Goal: Find specific page/section: Find specific page/section

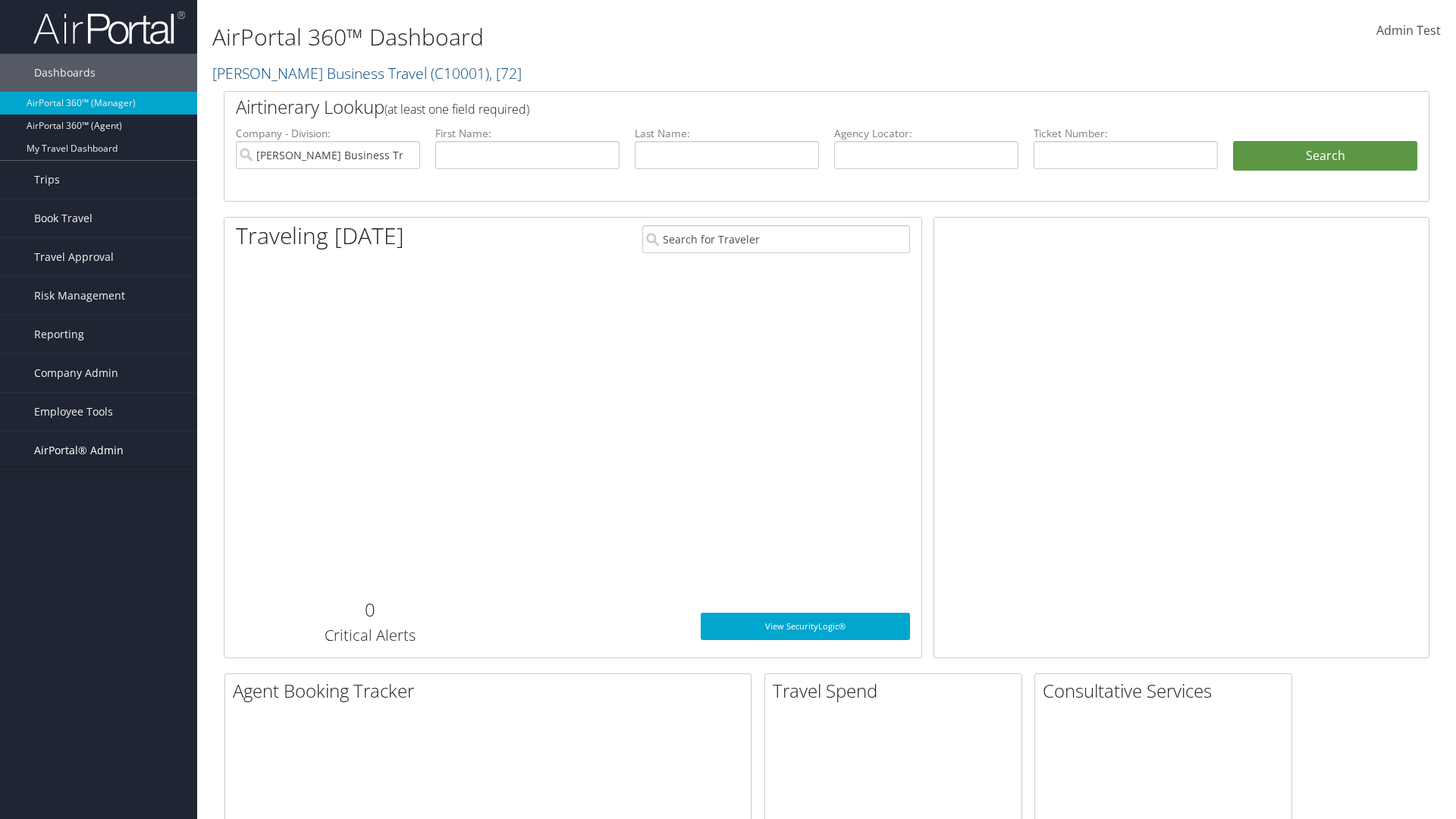
click at [99, 451] on span "AirPortal® Admin" at bounding box center [78, 451] width 89 height 38
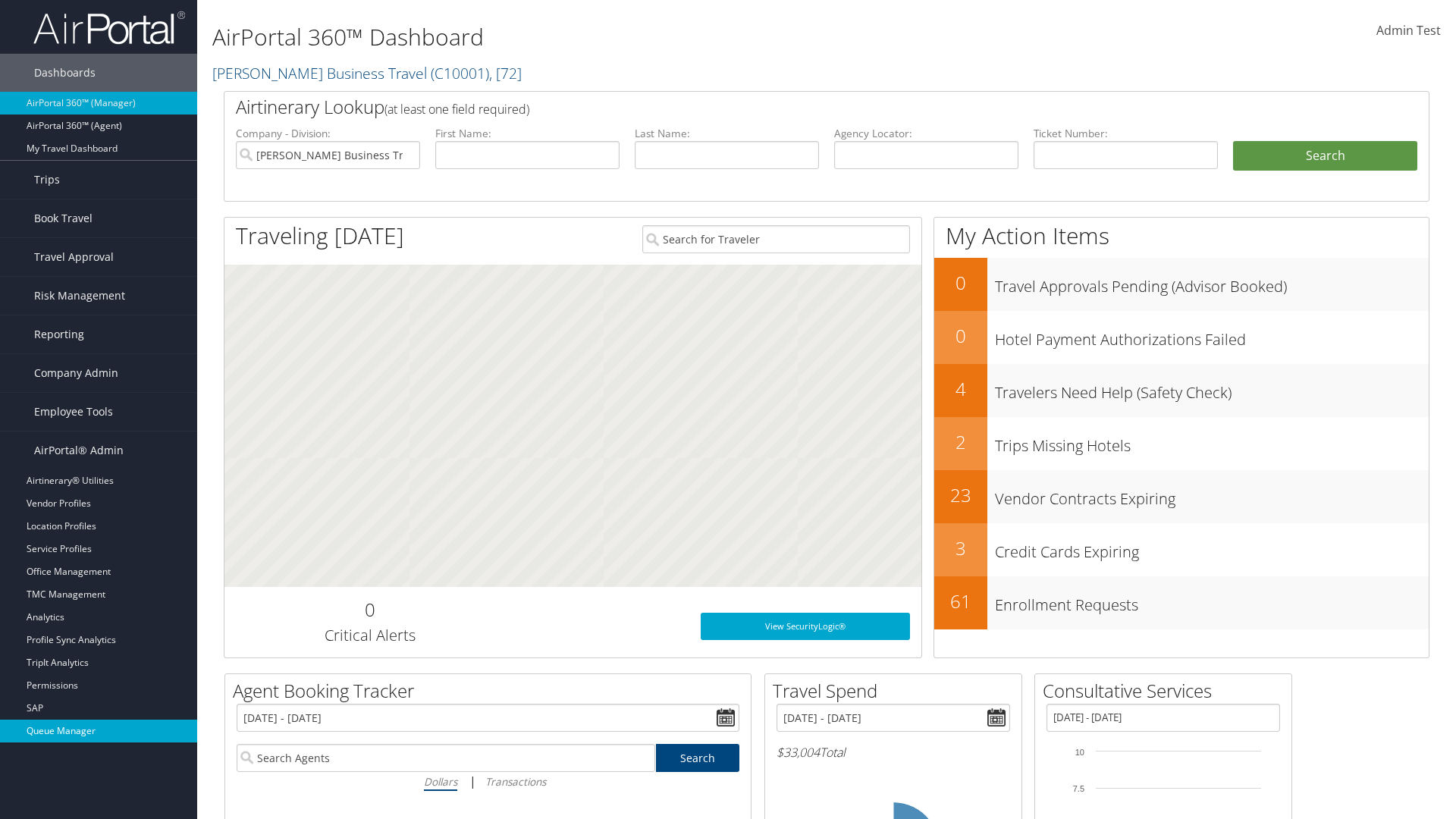
click at [99, 731] on link "Queue Manager" at bounding box center [98, 730] width 197 height 23
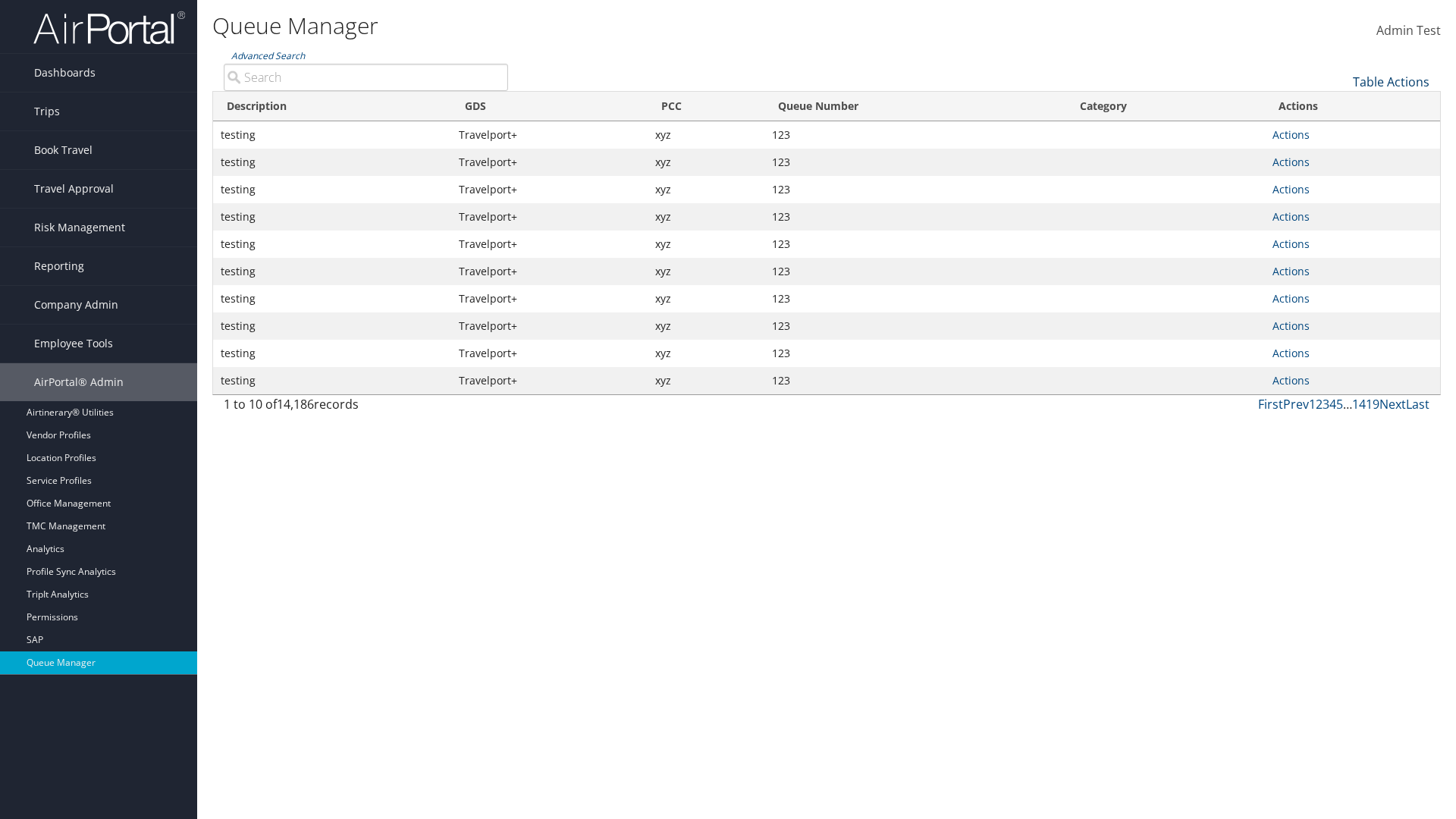
click at [1391, 82] on link "Table Actions" at bounding box center [1390, 81] width 76 height 17
click at [1339, 105] on link "View Errors" at bounding box center [1339, 105] width 199 height 26
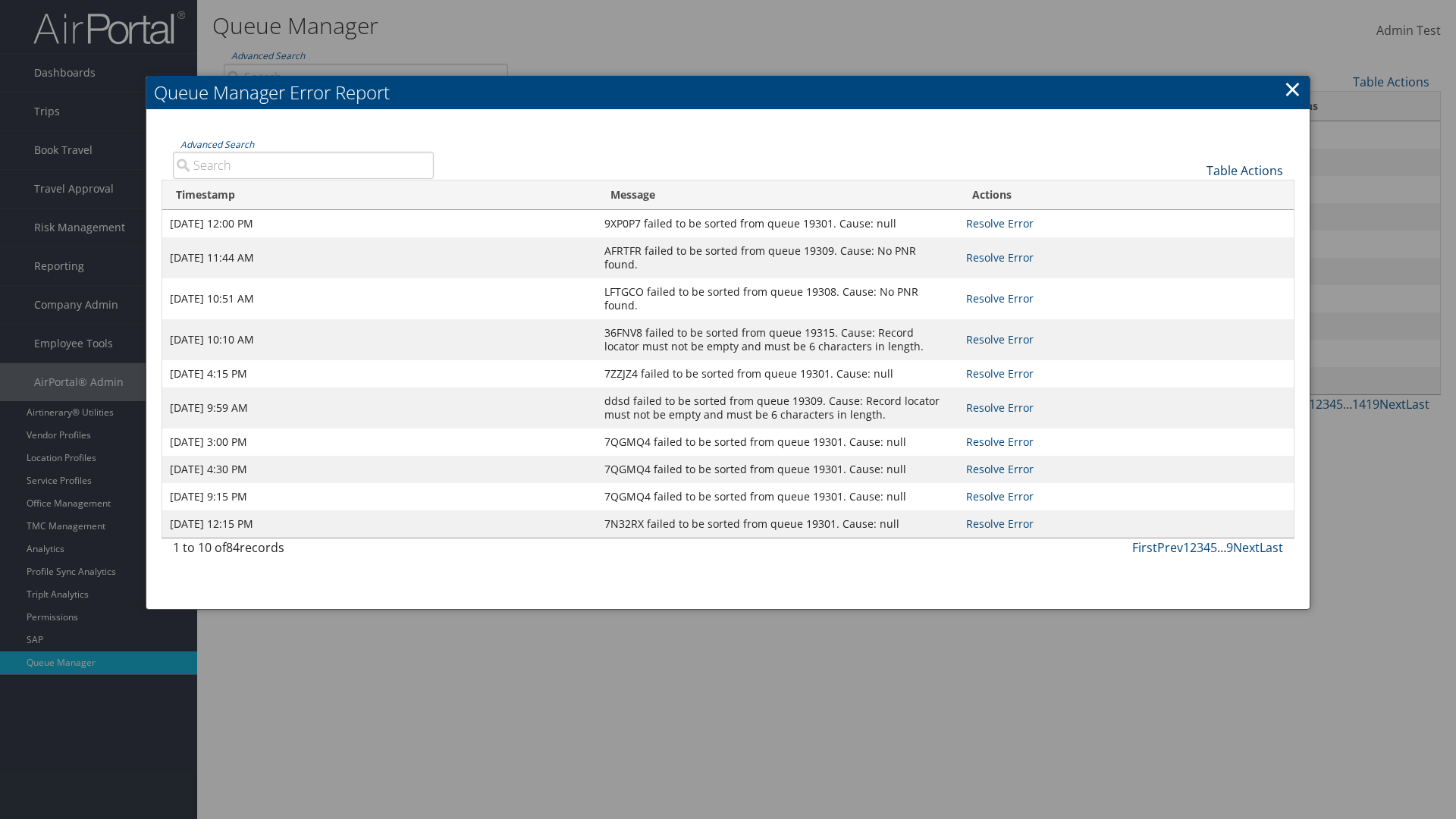
click at [1244, 169] on link "Table Actions" at bounding box center [1244, 170] width 76 height 17
click at [1194, 219] on link "Page Length" at bounding box center [1193, 220] width 199 height 26
click at [869, 157] on div "Table Actions" at bounding box center [870, 158] width 850 height 44
click at [1244, 169] on link "Table Actions" at bounding box center [1244, 170] width 76 height 17
click at [217, 144] on link "Advanced Search" at bounding box center [217, 144] width 73 height 13
